Goal: Task Accomplishment & Management: Use online tool/utility

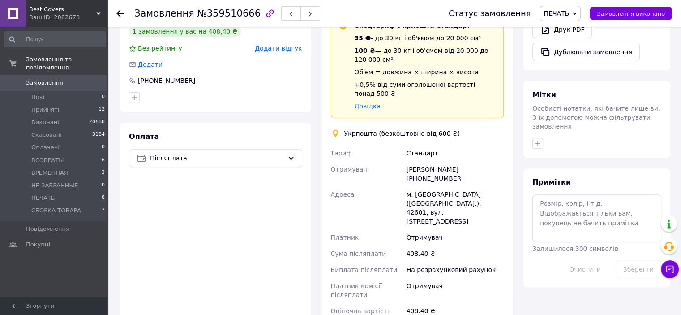
scroll to position [448, 0]
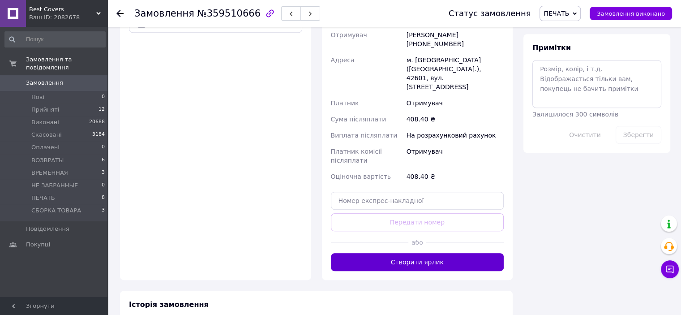
click at [445, 253] on button "Створити ярлик" at bounding box center [417, 262] width 173 height 18
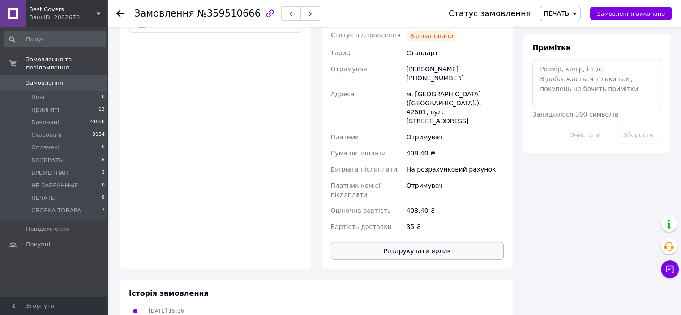
click at [419, 242] on button "Роздрукувати ярлик" at bounding box center [417, 251] width 173 height 18
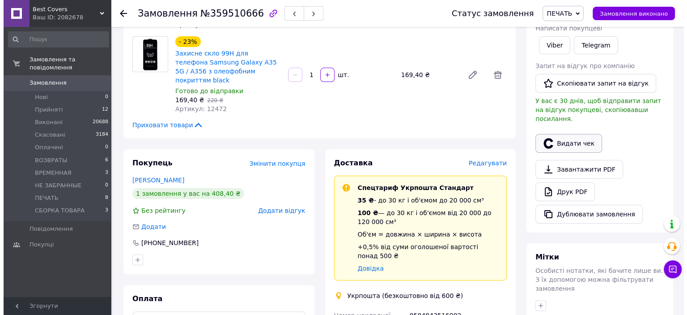
scroll to position [134, 0]
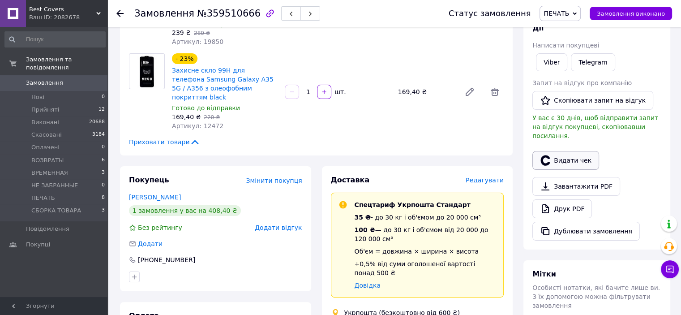
click at [573, 154] on button "Видати чек" at bounding box center [565, 160] width 67 height 19
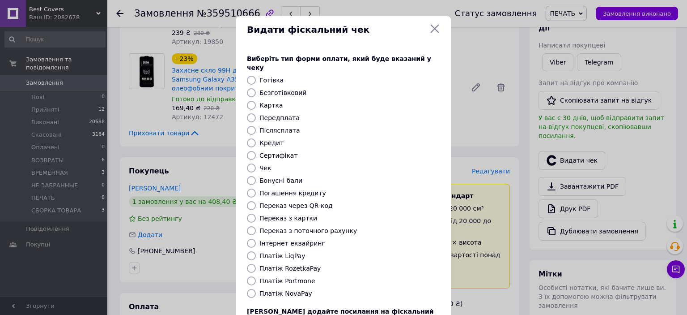
click at [247, 126] on input "Післясплата" at bounding box center [251, 130] width 9 height 9
radio input "true"
click at [248, 126] on input "Післясплата" at bounding box center [251, 130] width 9 height 9
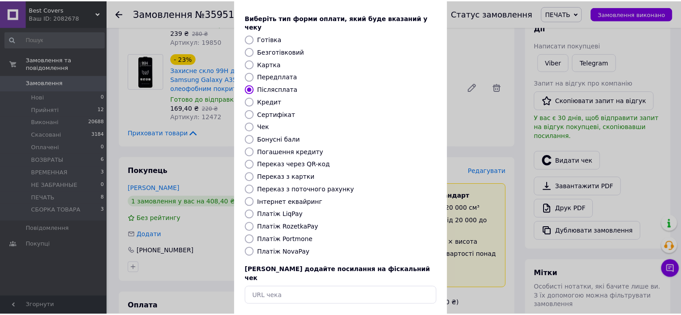
scroll to position [69, 0]
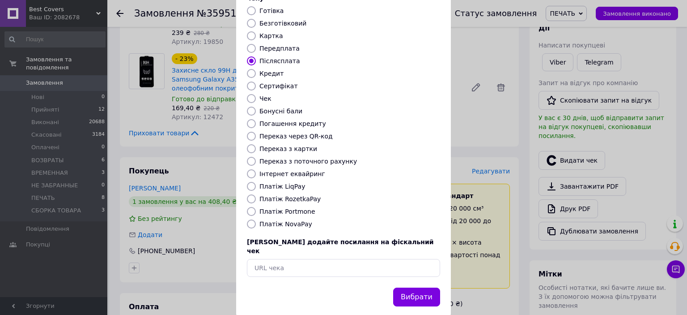
click at [418, 287] on button "Вибрати" at bounding box center [416, 296] width 47 height 19
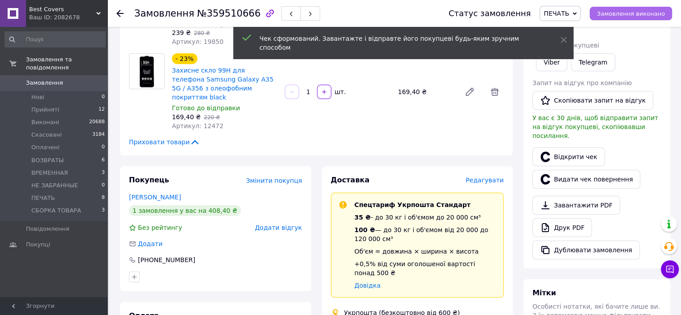
click at [622, 12] on span "Замовлення виконано" at bounding box center [631, 13] width 68 height 7
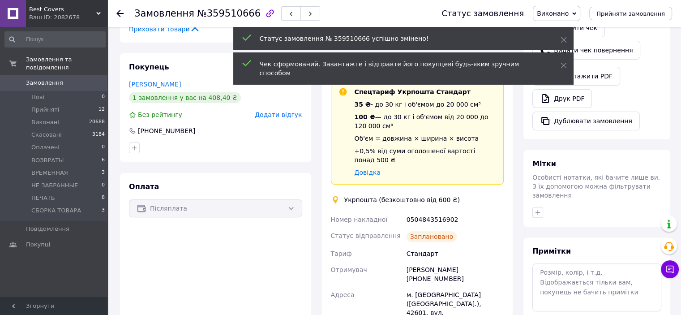
scroll to position [313, 0]
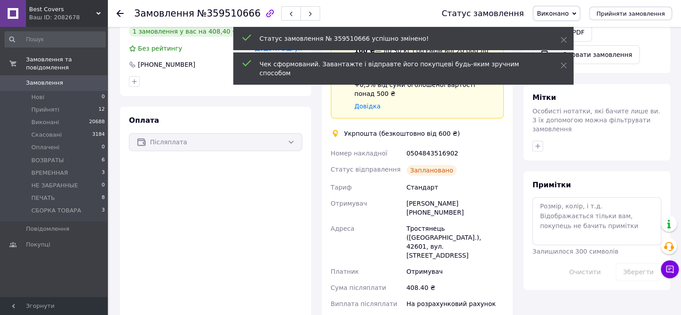
click at [436, 200] on div "[PERSON_NAME] [PHONE_NUMBER]" at bounding box center [455, 207] width 101 height 25
click at [435, 198] on div "[PERSON_NAME] [PHONE_NUMBER]" at bounding box center [455, 207] width 101 height 25
click at [435, 197] on div "[PERSON_NAME] [PHONE_NUMBER]" at bounding box center [455, 207] width 101 height 25
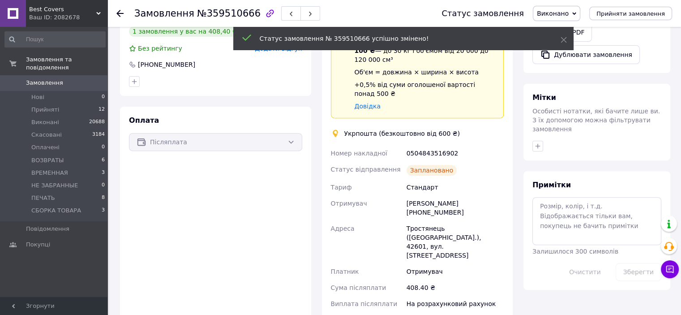
click at [433, 196] on div "[PERSON_NAME] [PHONE_NUMBER]" at bounding box center [455, 207] width 101 height 25
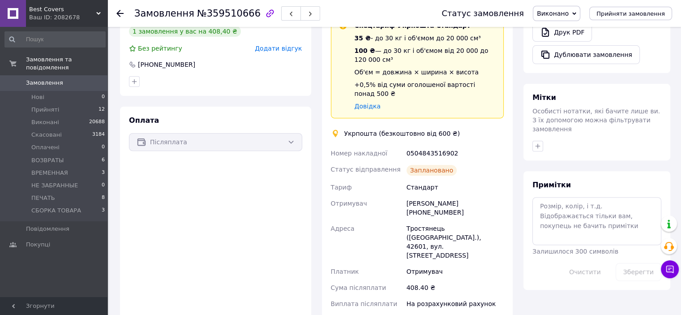
copy div "380986667072"
click at [434, 145] on div "0504843516902" at bounding box center [455, 153] width 101 height 16
copy div "0504843516902"
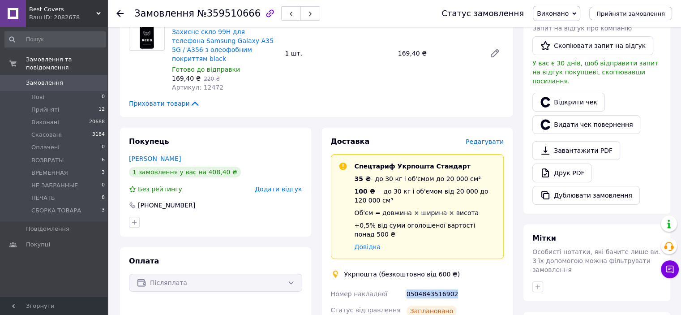
scroll to position [269, 0]
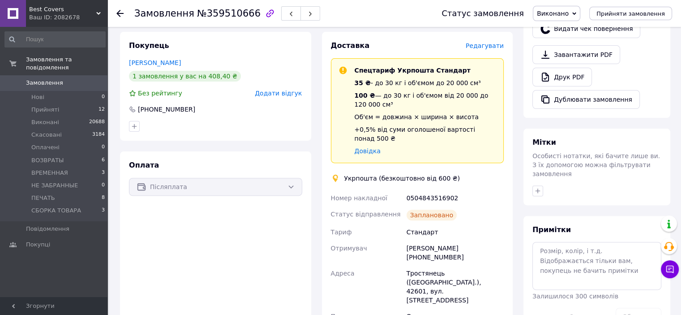
click at [458, 224] on div "Стандарт" at bounding box center [455, 232] width 101 height 16
